Goal: Task Accomplishment & Management: Manage account settings

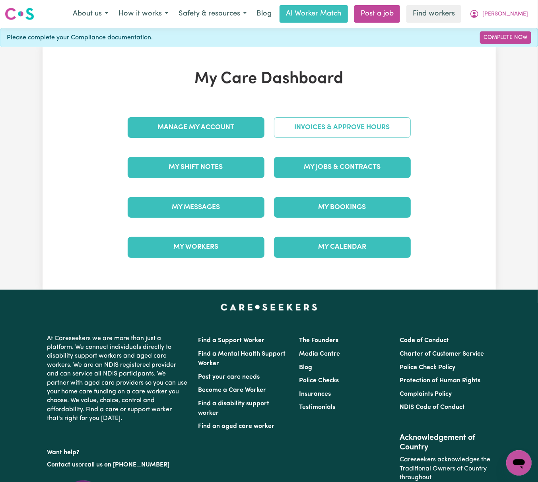
click at [344, 136] on link "Invoices & Approve Hours" at bounding box center [342, 127] width 137 height 21
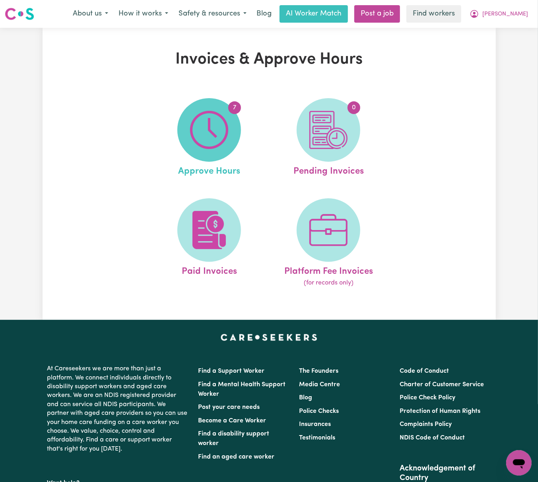
click at [231, 134] on span "7" at bounding box center [209, 130] width 64 height 64
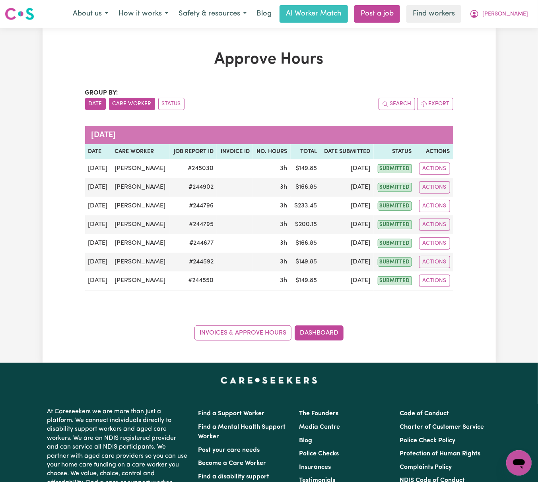
click at [124, 101] on button "Care Worker" at bounding box center [132, 104] width 46 height 12
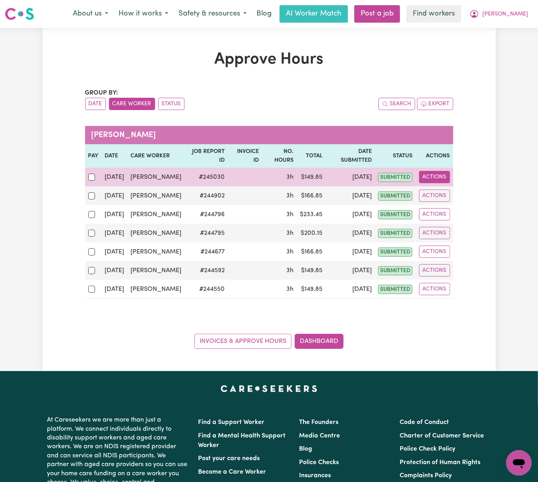
click at [445, 179] on button "Actions" at bounding box center [434, 177] width 31 height 12
click at [458, 197] on link "View Job Report" at bounding box center [453, 196] width 68 height 16
select select "pm"
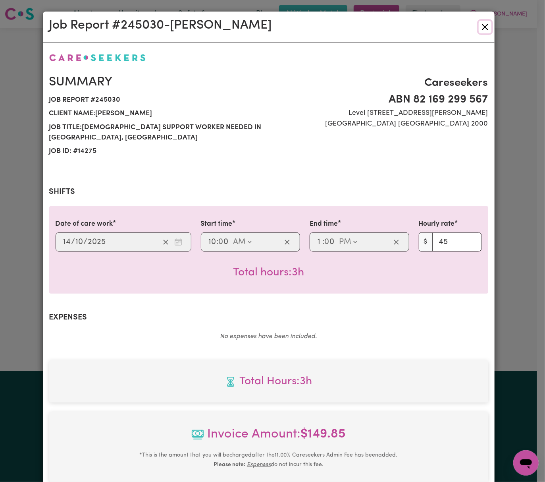
click at [483, 29] on button "Close" at bounding box center [485, 27] width 13 height 13
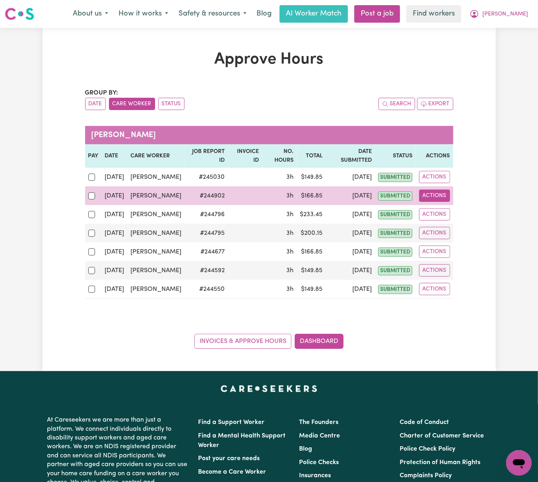
drag, startPoint x: 442, startPoint y: 205, endPoint x: 447, endPoint y: 212, distance: 8.5
click at [442, 202] on button "Actions" at bounding box center [434, 196] width 31 height 12
click at [456, 222] on link "View Job Report" at bounding box center [453, 215] width 68 height 16
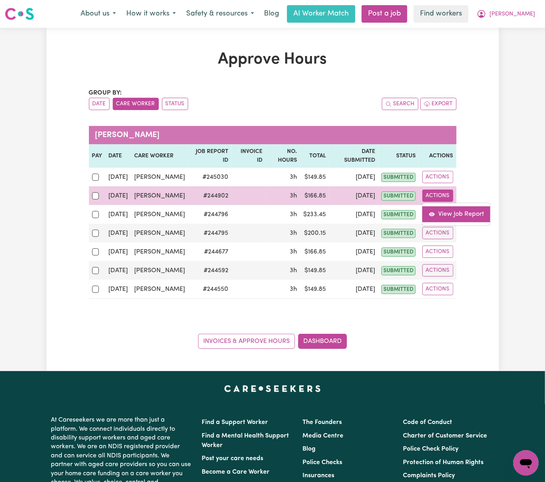
select select "pm"
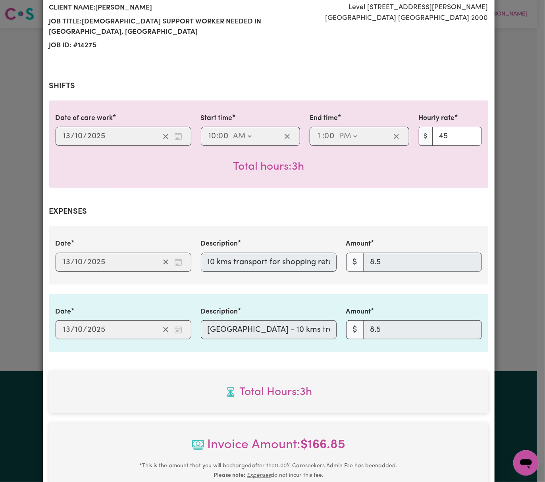
scroll to position [0, 12]
click at [376, 259] on div "Date [DATE] [DATE] Description 10 kms transport for shopping return Amount $ 8.5" at bounding box center [269, 255] width 436 height 33
click at [372, 331] on div "Date [DATE] [DATE] Description Mileage - 10 kms transport for shopping return A…" at bounding box center [269, 323] width 436 height 33
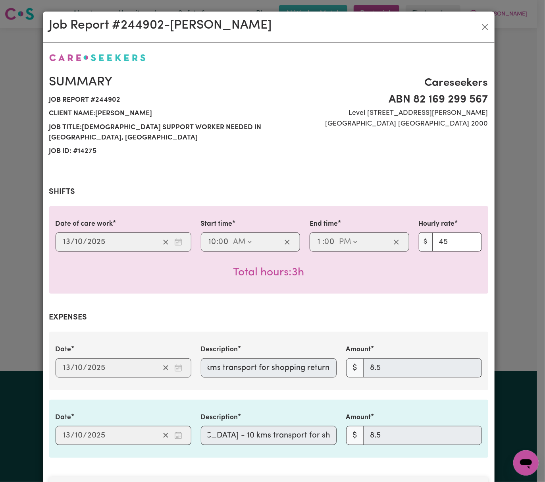
scroll to position [0, 0]
click at [83, 435] on div "Date [DATE] [DATE] Description Mileage - 10 kms transport for shopping return A…" at bounding box center [269, 428] width 436 height 33
click at [79, 365] on div "Date [DATE] [DATE] Description 10 kms transport for shopping return Amount $ 8.5" at bounding box center [269, 360] width 436 height 33
click at [491, 24] on div "Job Report # 244902 - [PERSON_NAME] Summary Job report # 244902 Client name: [P…" at bounding box center [269, 369] width 453 height 717
click at [485, 24] on button "Close" at bounding box center [485, 27] width 13 height 13
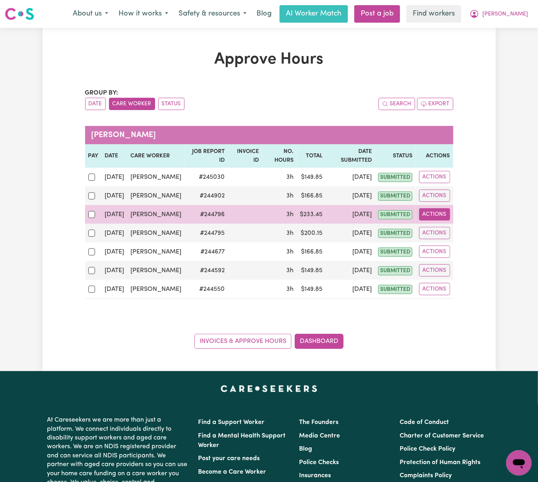
click at [440, 221] on button "Actions" at bounding box center [434, 214] width 31 height 12
click at [443, 241] on link "View Job Report" at bounding box center [453, 233] width 68 height 16
select select "pm"
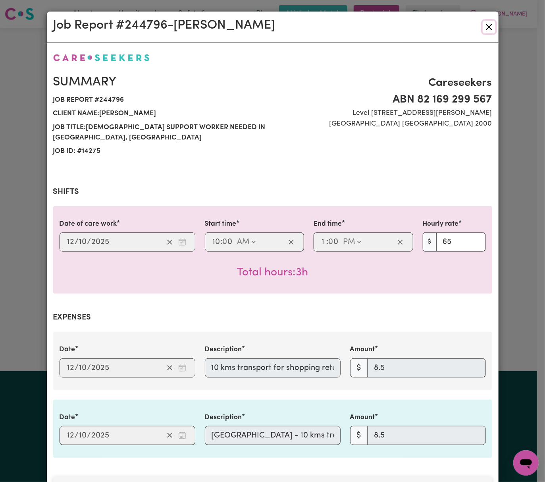
click at [488, 26] on button "Close" at bounding box center [489, 27] width 13 height 13
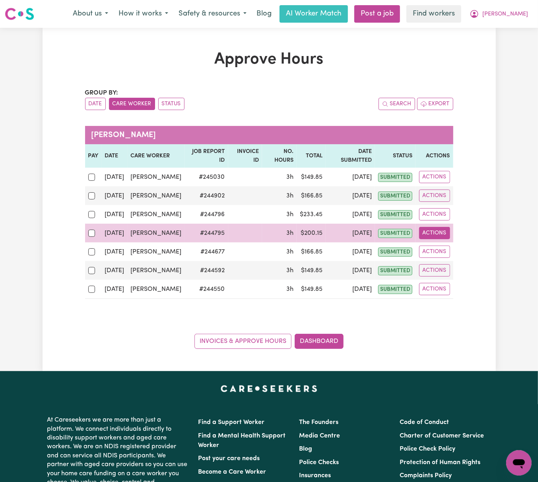
click at [438, 239] on button "Actions" at bounding box center [434, 233] width 31 height 12
click at [440, 260] on link "View Job Report" at bounding box center [453, 252] width 68 height 16
select select "pm"
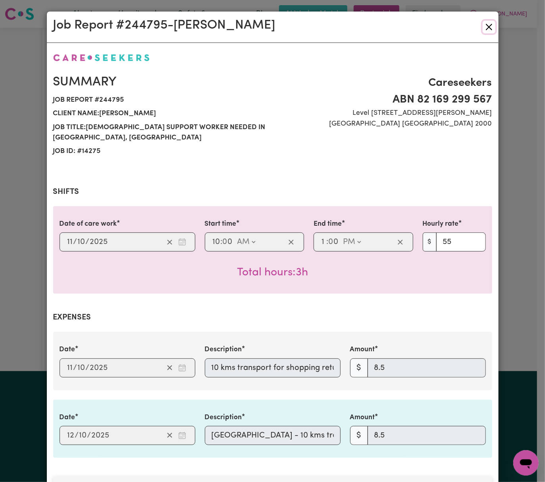
click at [488, 30] on button "Close" at bounding box center [489, 27] width 13 height 13
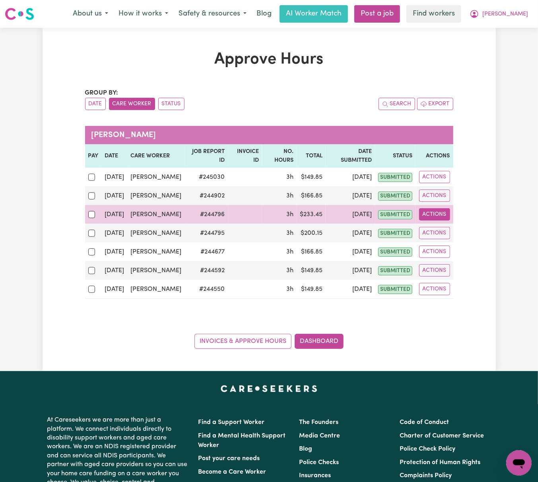
click at [436, 221] on button "Actions" at bounding box center [434, 214] width 31 height 12
click at [441, 241] on link "View Job Report" at bounding box center [453, 233] width 68 height 16
select select "pm"
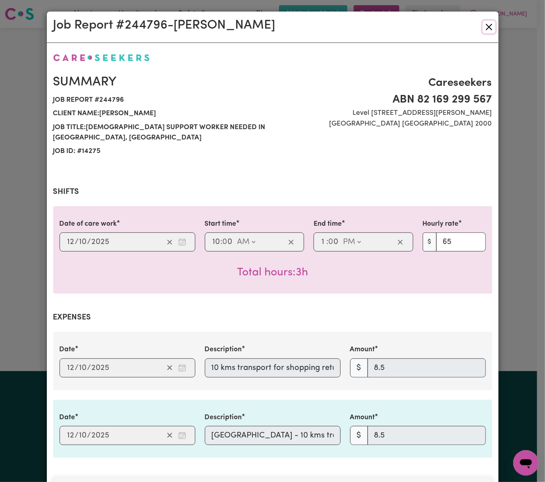
click at [483, 26] on button "Close" at bounding box center [489, 27] width 13 height 13
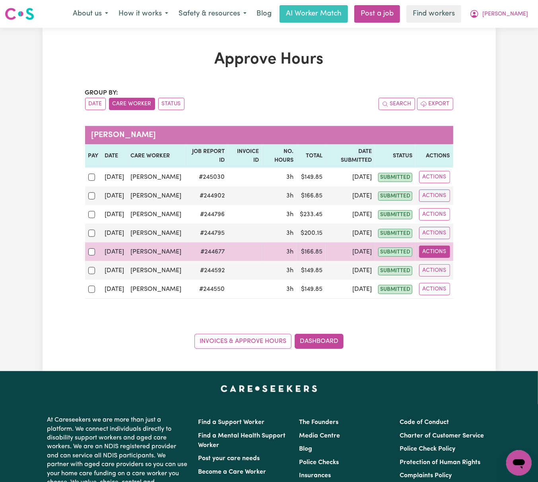
click at [443, 258] on button "Actions" at bounding box center [434, 252] width 31 height 12
click at [450, 279] on link "View Job Report" at bounding box center [453, 271] width 68 height 16
select select "pm"
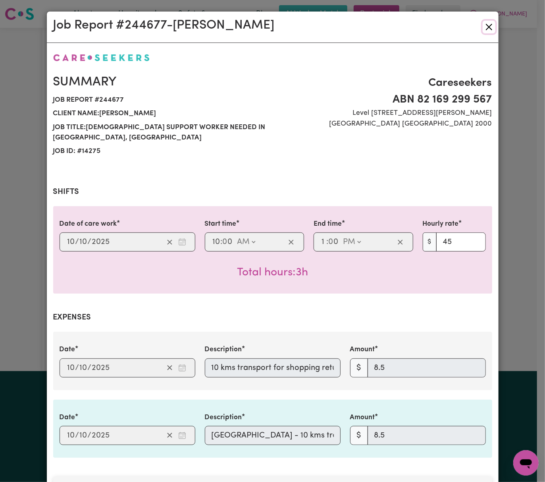
click at [488, 27] on button "Close" at bounding box center [489, 27] width 13 height 13
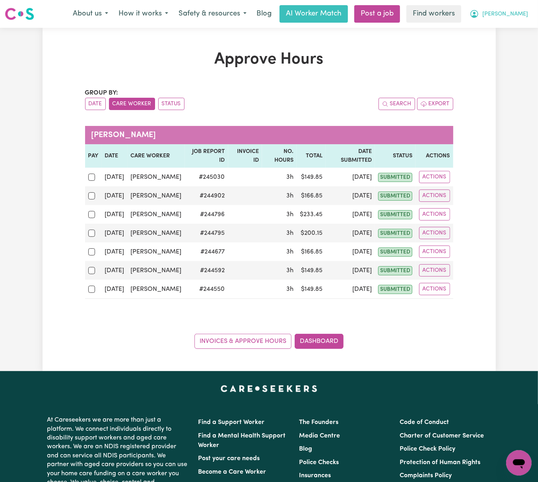
click at [510, 7] on button "[PERSON_NAME]" at bounding box center [498, 14] width 69 height 17
click at [516, 44] on link "Logout" at bounding box center [501, 45] width 63 height 15
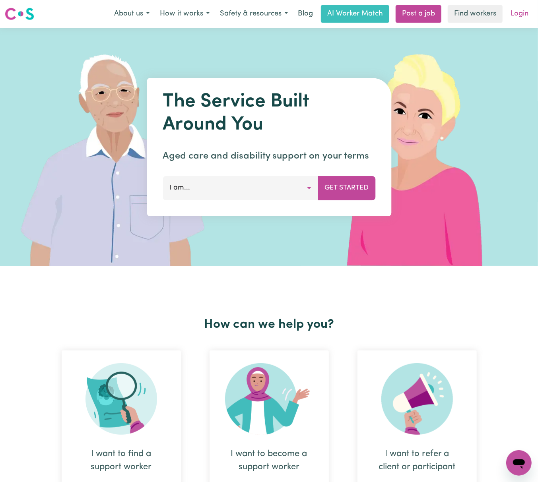
click at [520, 18] on link "Login" at bounding box center [518, 13] width 27 height 17
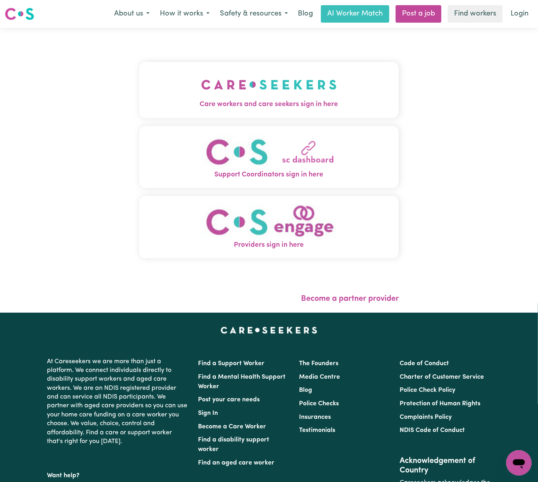
click at [372, 74] on button "Care workers and care seekers sign in here" at bounding box center [268, 90] width 259 height 56
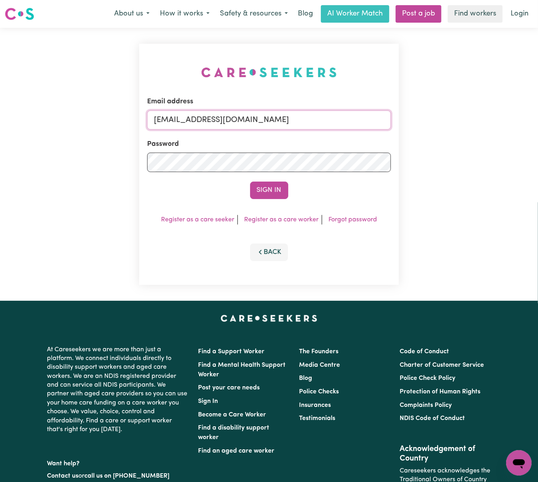
click at [264, 123] on input "[EMAIL_ADDRESS][DOMAIN_NAME]" at bounding box center [269, 119] width 244 height 19
drag, startPoint x: 193, startPoint y: 116, endPoint x: 371, endPoint y: 116, distance: 178.0
click at [371, 116] on input "[EMAIL_ADDRESS][DOMAIN_NAME]" at bounding box center [269, 119] width 244 height 19
type input "[EMAIL_ADDRESS][PERSON_NAME][PERSON_NAME][DOMAIN_NAME]"
click at [250, 182] on button "Sign In" at bounding box center [269, 190] width 38 height 17
